Goal: Obtain resource: Download file/media

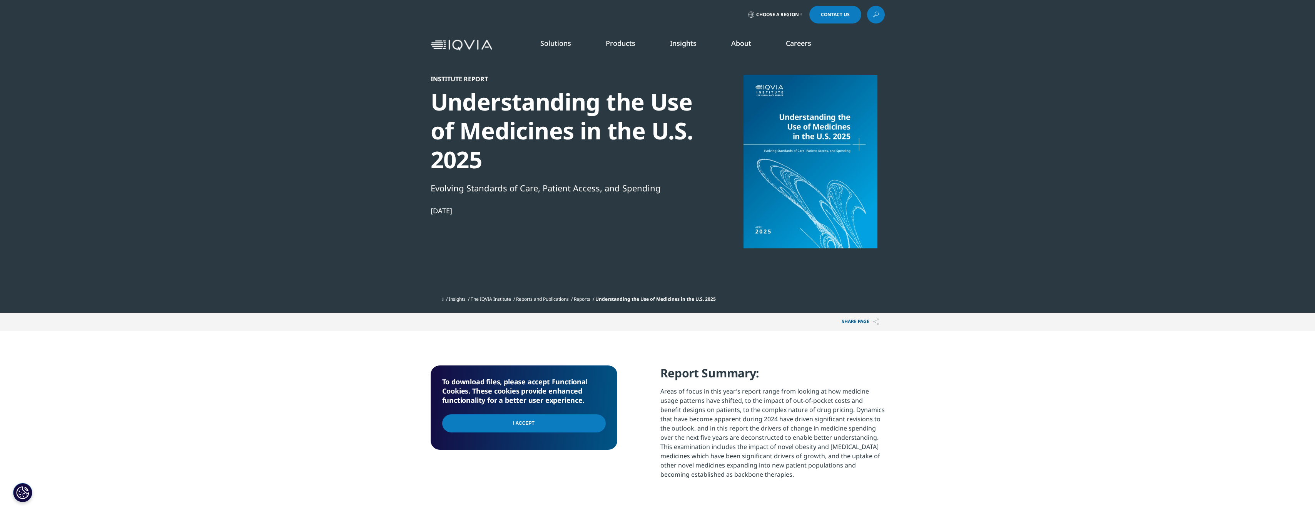
click at [530, 420] on input "I Accept" at bounding box center [524, 423] width 164 height 18
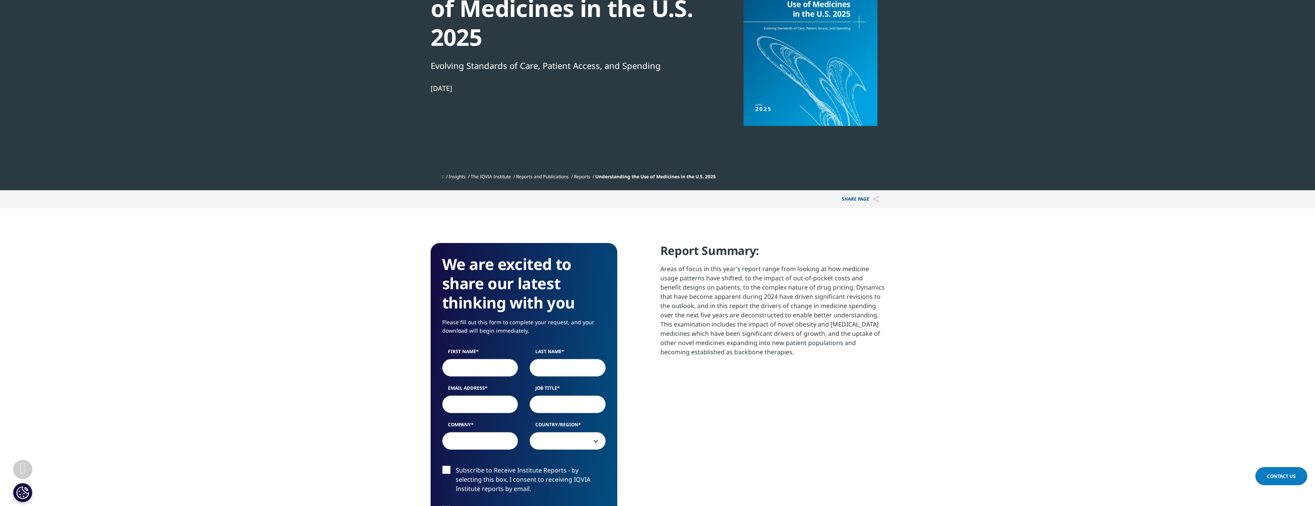
scroll to position [154, 0]
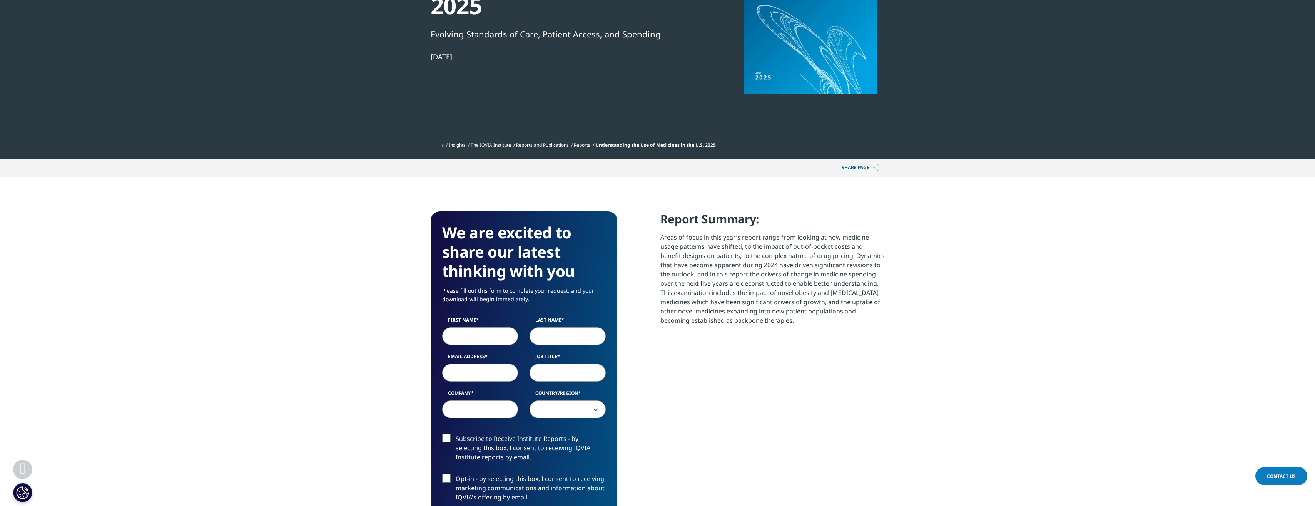
click at [475, 340] on input "First Name" at bounding box center [480, 336] width 76 height 18
type input "Elisa"
click at [591, 337] on input "Last Name" at bounding box center [568, 336] width 76 height 18
type input "Ciglieri"
click at [494, 380] on input "Email Address" at bounding box center [480, 373] width 76 height 18
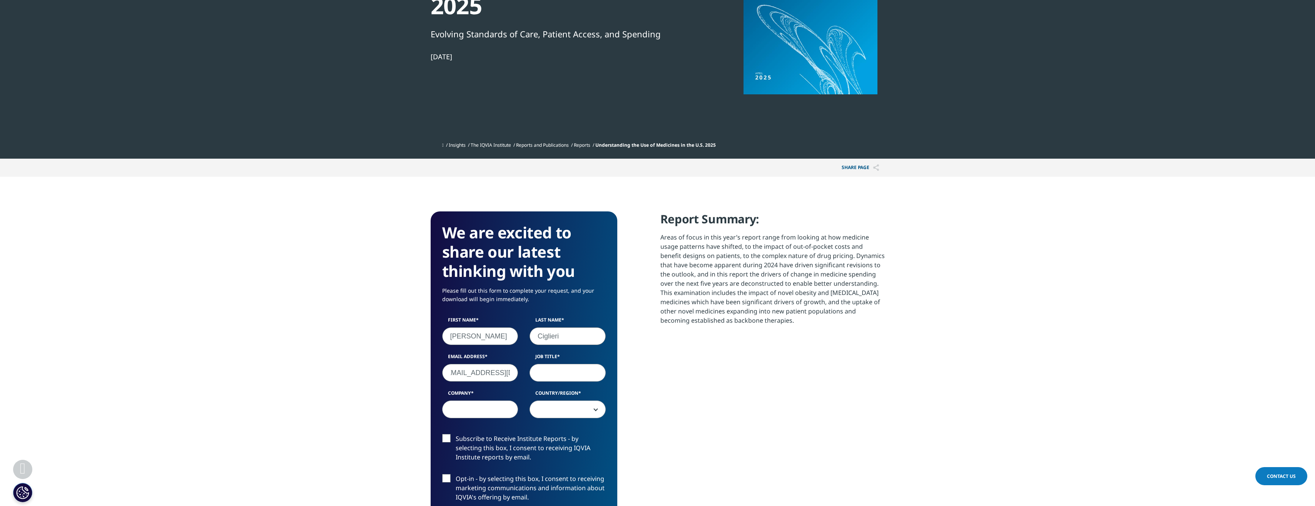
scroll to position [0, 10]
type input "e.ciglieri@ningaloo.bio"
click at [556, 367] on input "Job Title" at bounding box center [568, 373] width 76 height 18
type input "BD Manager"
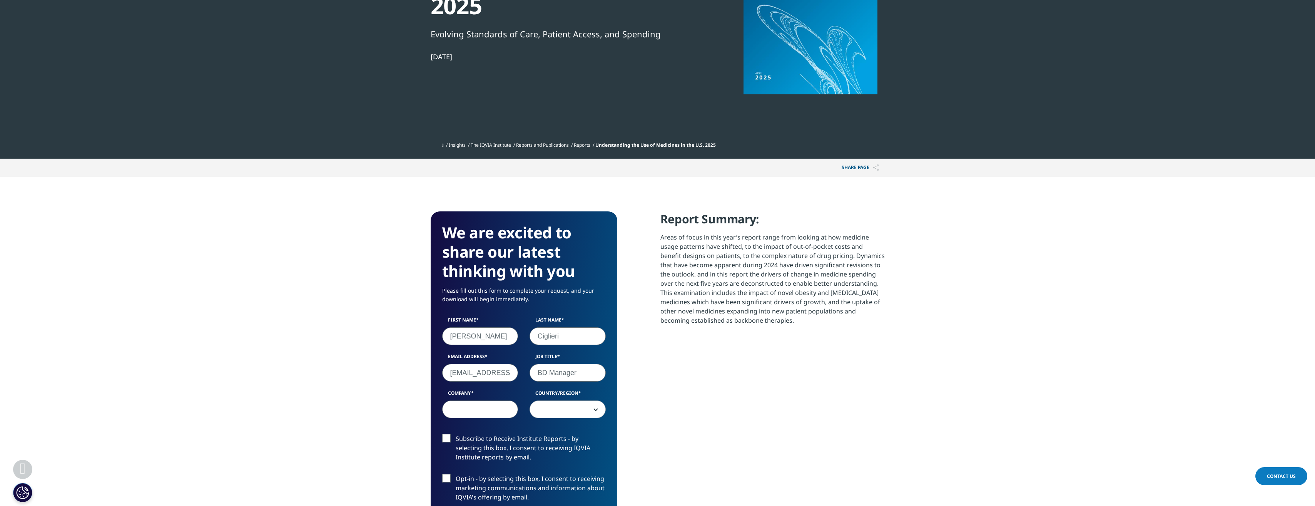
click at [506, 405] on input "Company" at bounding box center [480, 409] width 76 height 18
type input "Ningaloo Biosystems"
click at [571, 412] on span at bounding box center [567, 410] width 75 height 18
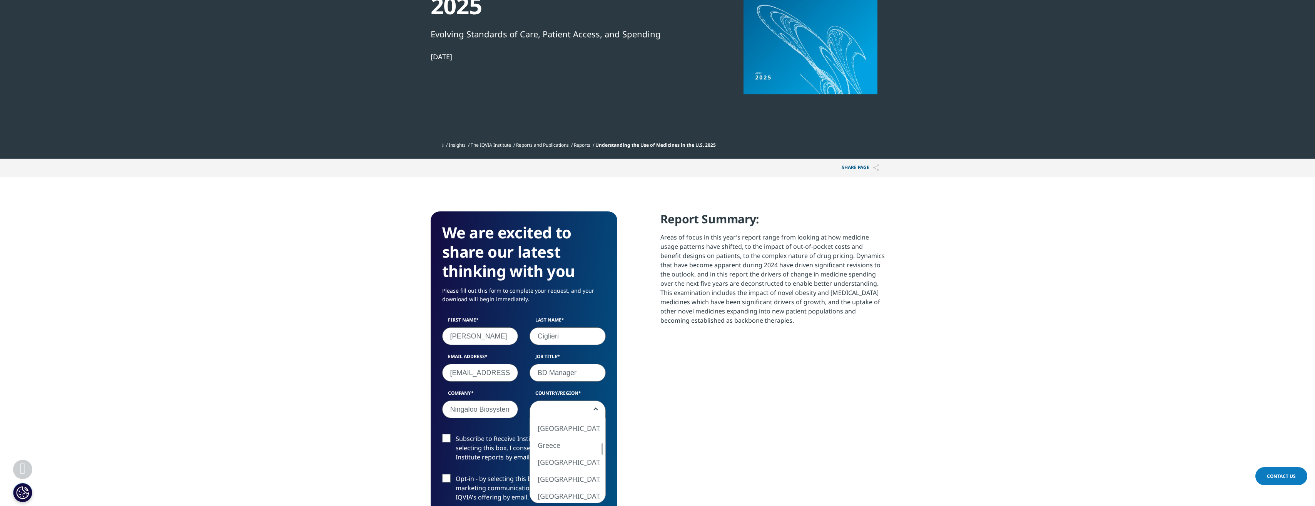
select select "[GEOGRAPHIC_DATA]"
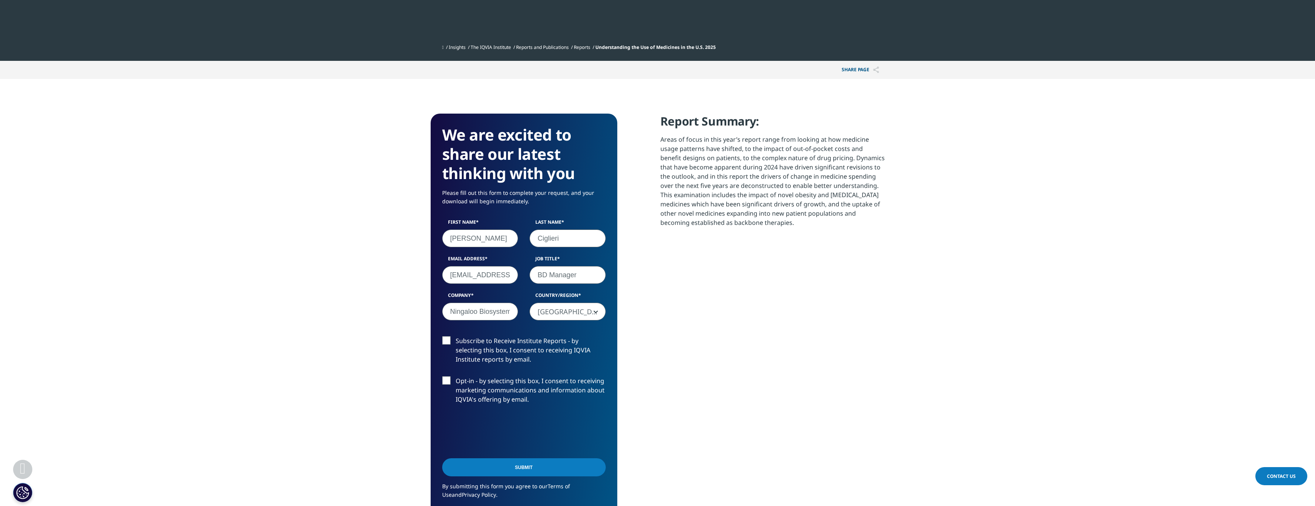
scroll to position [269, 0]
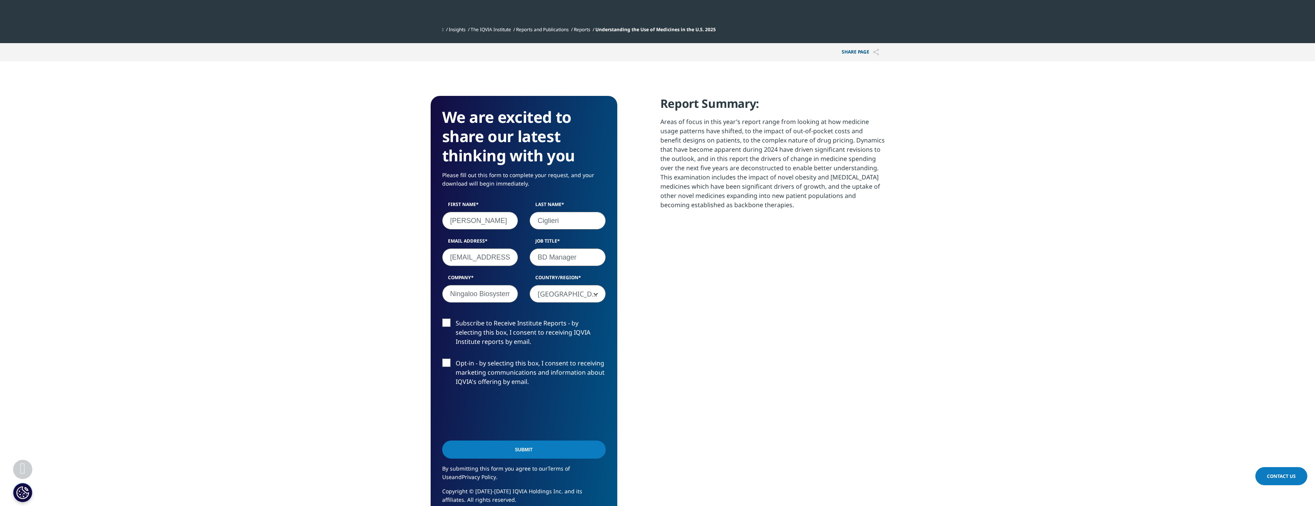
click at [526, 454] on input "Submit" at bounding box center [524, 449] width 164 height 18
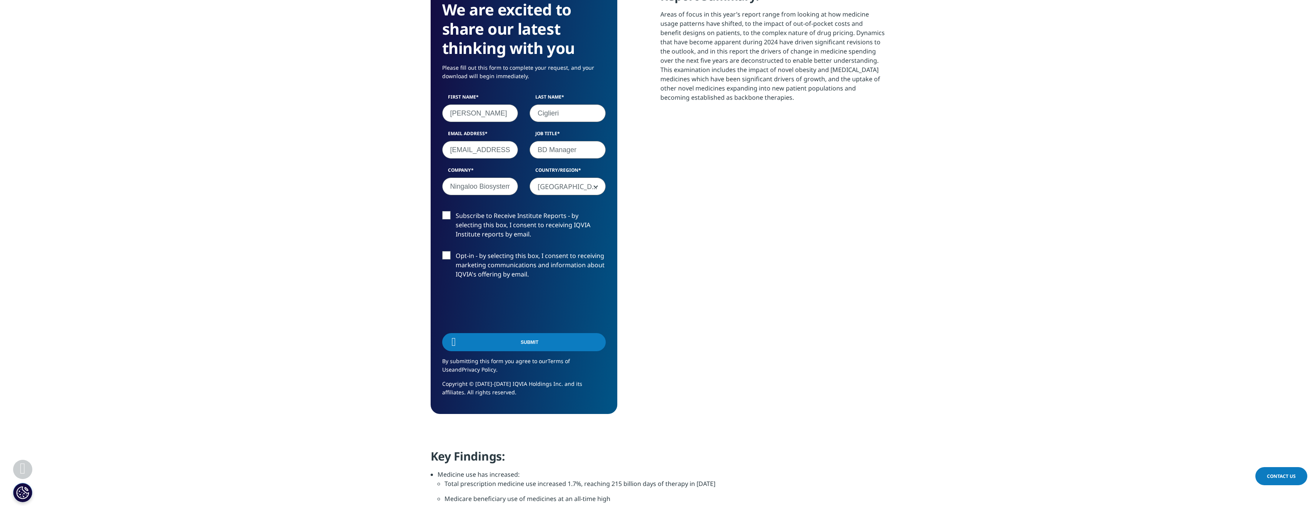
scroll to position [139, 454]
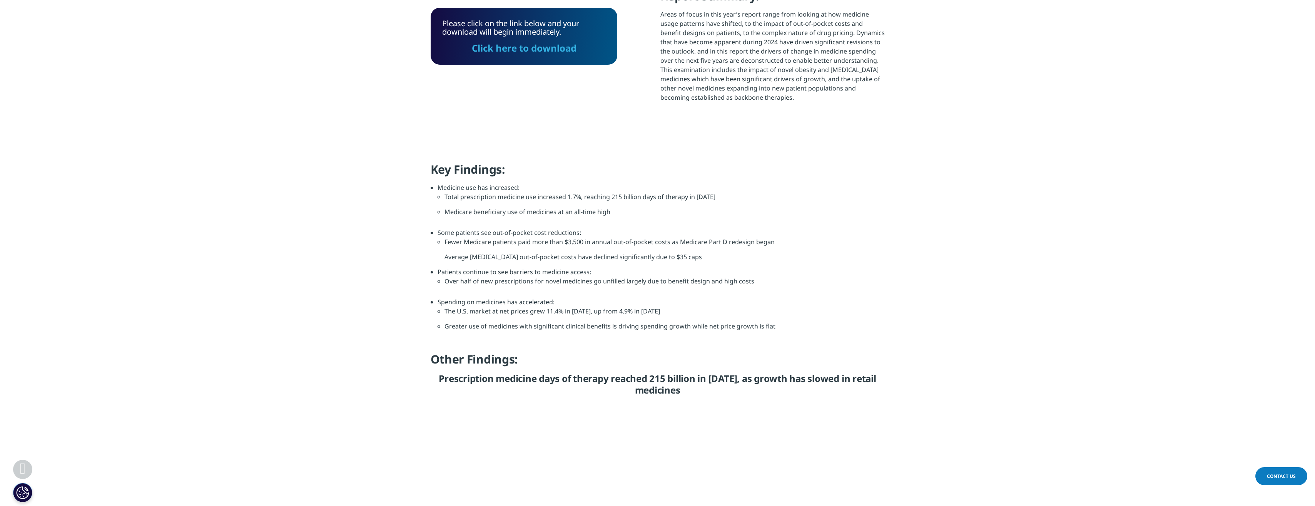
click at [526, 52] on link "Click here to download" at bounding box center [524, 48] width 105 height 13
